Goal: Task Accomplishment & Management: Use online tool/utility

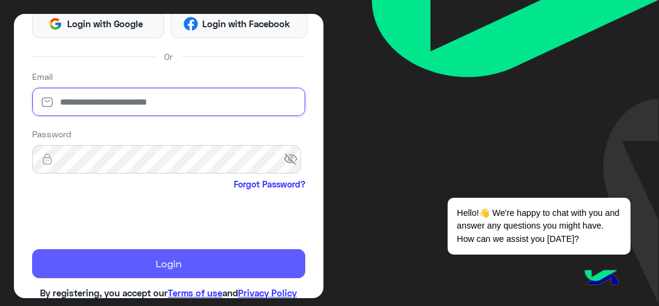
type input "**********"
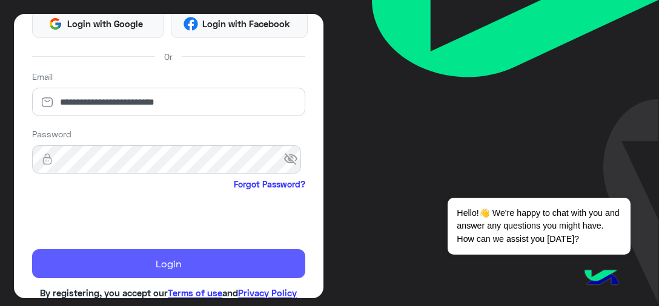
click at [174, 258] on button "Login" at bounding box center [168, 263] width 273 height 29
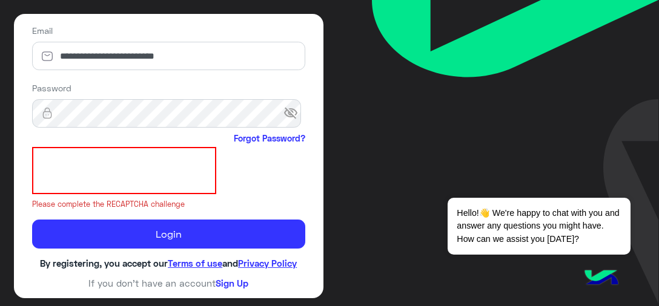
scroll to position [234, 0]
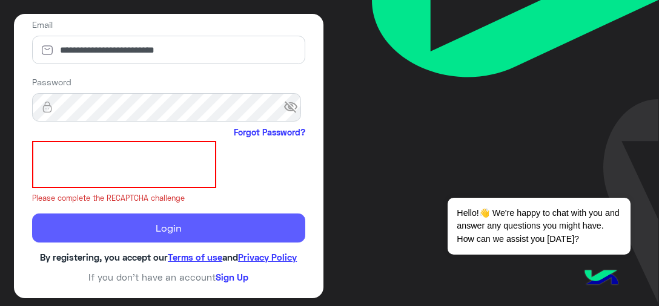
click at [144, 234] on button "Login" at bounding box center [168, 228] width 273 height 29
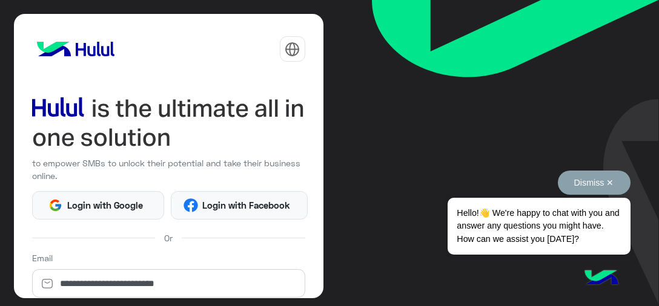
click at [606, 182] on button "Dismiss ✕" at bounding box center [594, 183] width 73 height 24
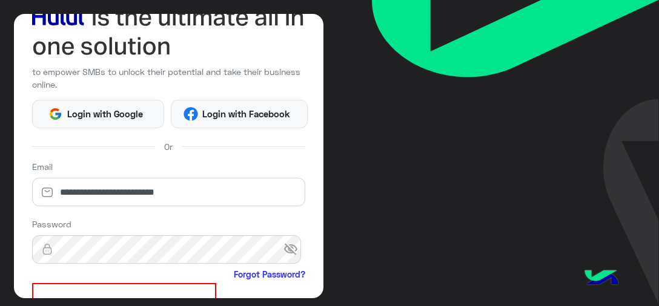
scroll to position [182, 0]
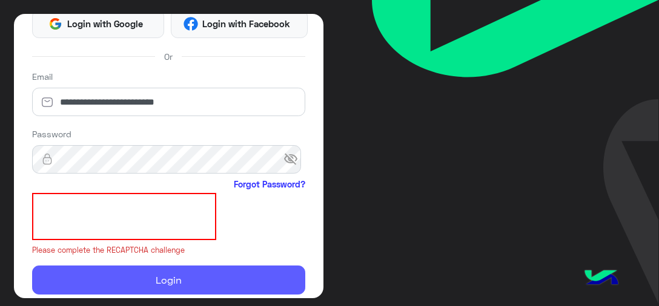
click at [160, 280] on button "Login" at bounding box center [168, 280] width 273 height 29
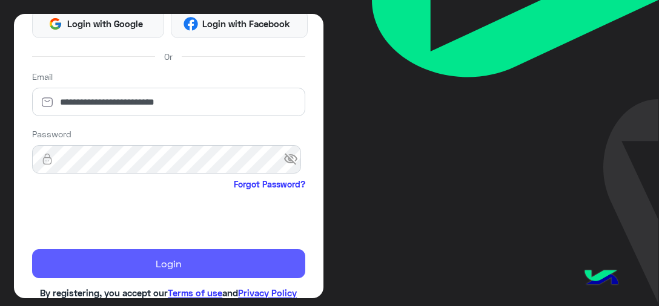
click at [160, 280] on div "**********" at bounding box center [168, 156] width 309 height 285
click at [163, 265] on button "Login" at bounding box center [168, 263] width 273 height 29
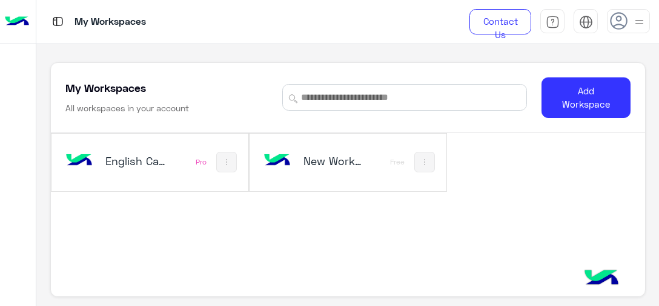
click at [166, 177] on div "English Capsules" at bounding box center [115, 162] width 104 height 35
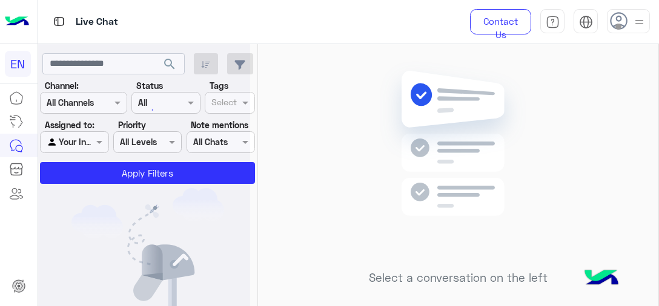
click at [101, 149] on div at bounding box center [144, 158] width 212 height 306
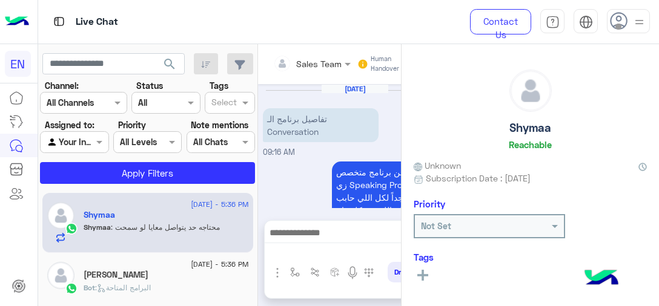
click at [101, 149] on div "Agent Filter Your Inbox" at bounding box center [74, 142] width 68 height 22
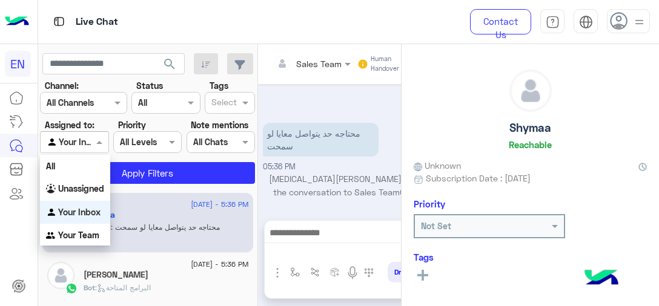
scroll to position [1359, 0]
click at [88, 236] on b "Your Team" at bounding box center [78, 235] width 41 height 10
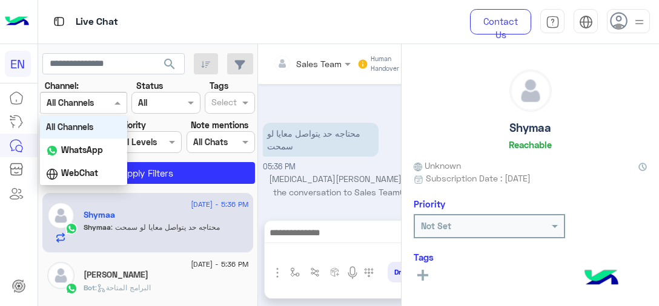
click at [107, 110] on div "Channel All Channels" at bounding box center [83, 103] width 87 height 22
click at [97, 151] on b "WhatsApp" at bounding box center [82, 150] width 42 height 10
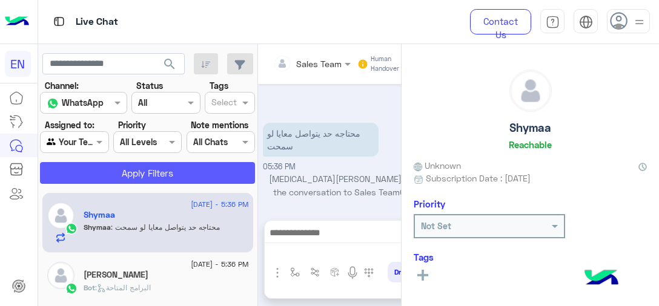
click at [143, 177] on button "Apply Filters" at bounding box center [147, 173] width 215 height 22
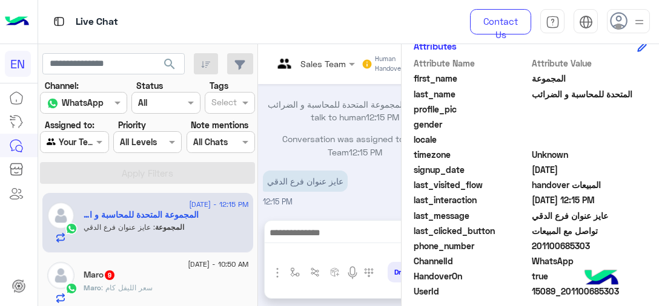
scroll to position [303, 0]
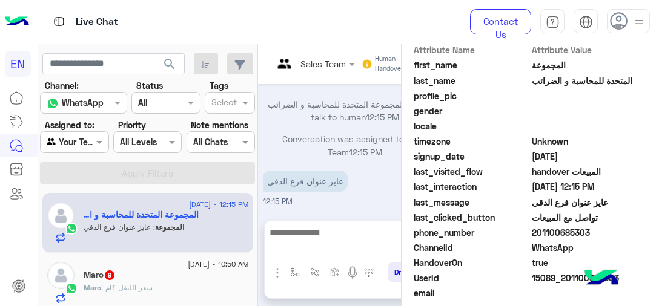
click at [558, 226] on span "201100685303" at bounding box center [590, 232] width 116 height 13
copy span "201100685303"
click at [581, 79] on span "المتحدة للمحاسبة و الضرائب" at bounding box center [590, 80] width 116 height 13
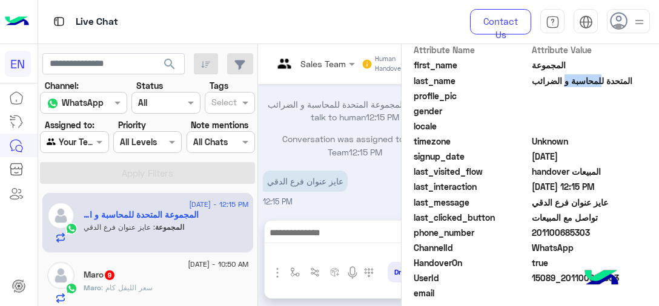
click at [581, 79] on span "المتحدة للمحاسبة و الضرائب" at bounding box center [590, 80] width 116 height 13
click at [562, 232] on span "201100685303" at bounding box center [590, 232] width 116 height 13
drag, startPoint x: 533, startPoint y: 234, endPoint x: 603, endPoint y: 233, distance: 70.2
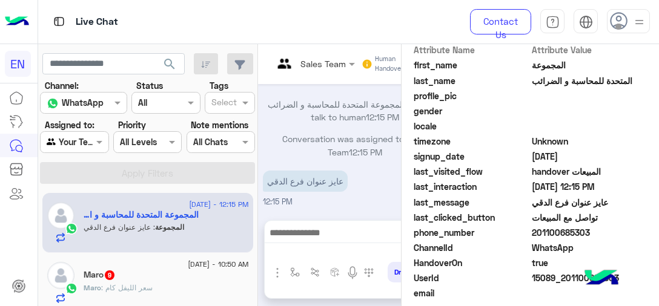
click at [603, 233] on span "201100685303" at bounding box center [590, 232] width 116 height 13
copy span "01100685303"
